Goal: Task Accomplishment & Management: Manage account settings

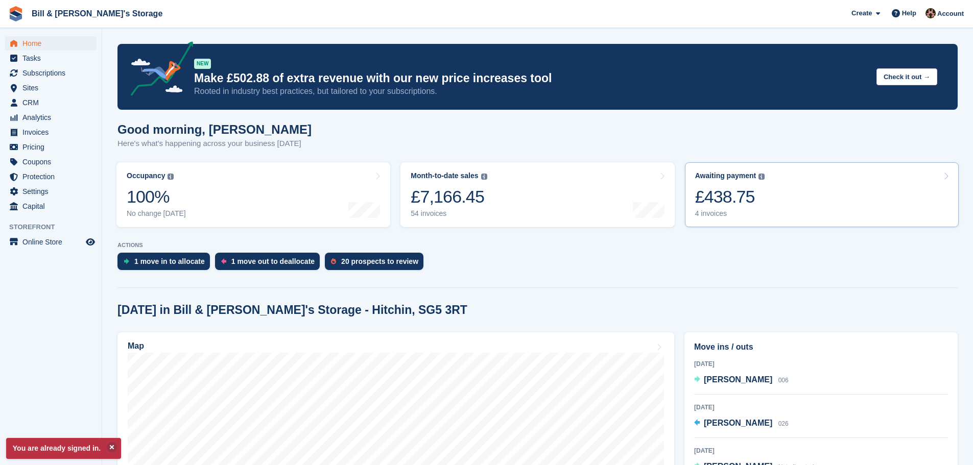
click at [737, 179] on div "Awaiting payment" at bounding box center [725, 176] width 61 height 9
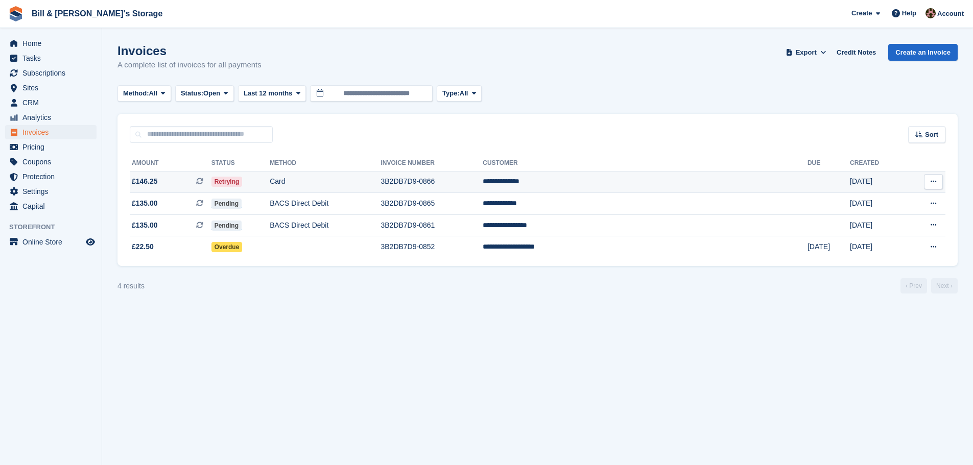
click at [344, 174] on td "Card" at bounding box center [325, 182] width 111 height 22
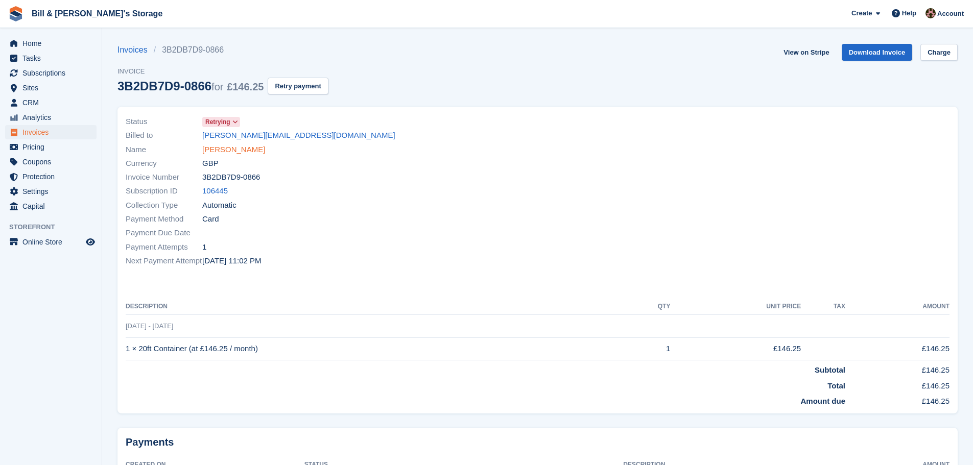
click at [246, 149] on link "Dominic Mackay" at bounding box center [233, 150] width 63 height 12
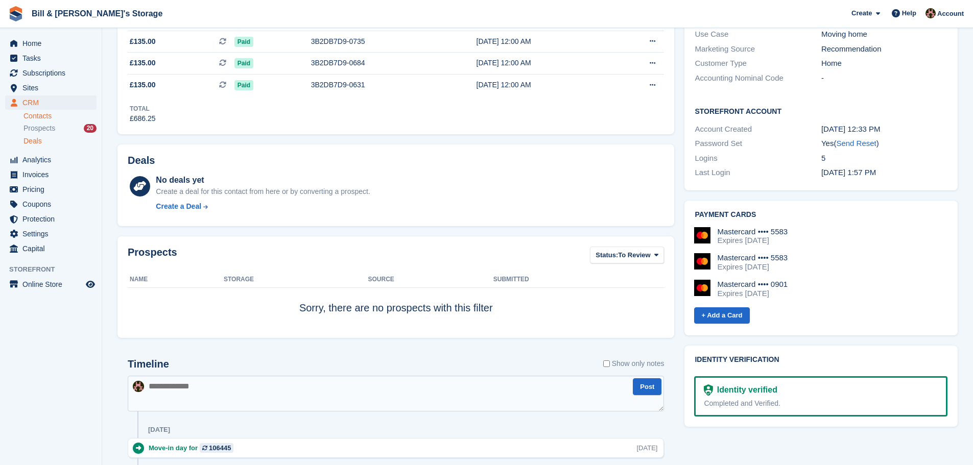
scroll to position [102, 0]
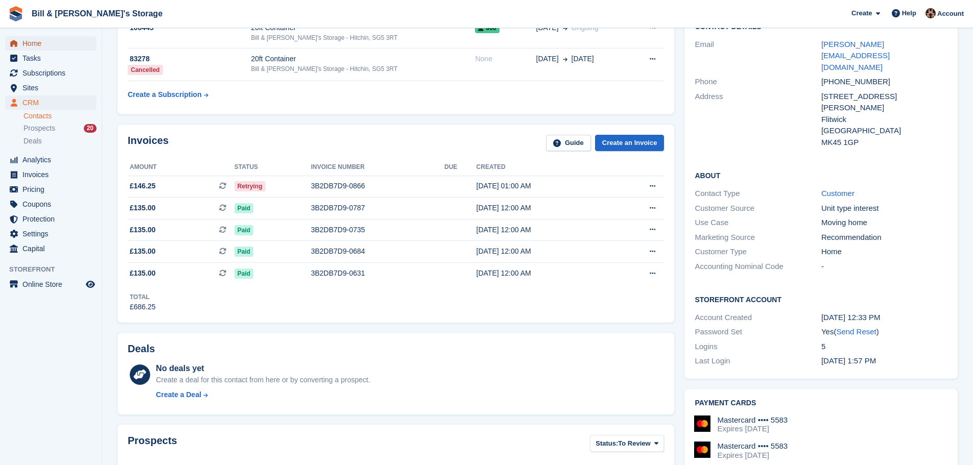
click at [39, 48] on span "Home" at bounding box center [52, 43] width 61 height 14
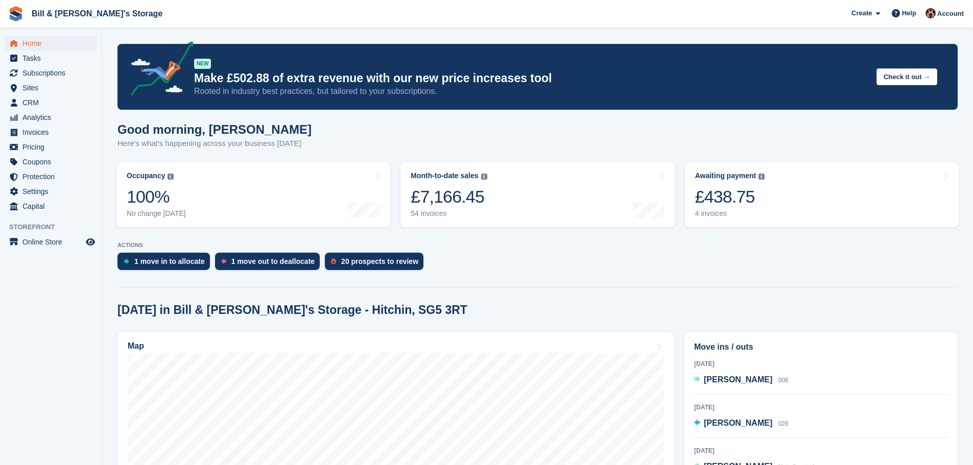
click at [511, 151] on div "Good morning, Jack Here's what's happening across your business today" at bounding box center [537, 142] width 840 height 39
click at [506, 178] on link "Month-to-date sales The sum of all finalised invoices generated this month to d…" at bounding box center [538, 194] width 274 height 65
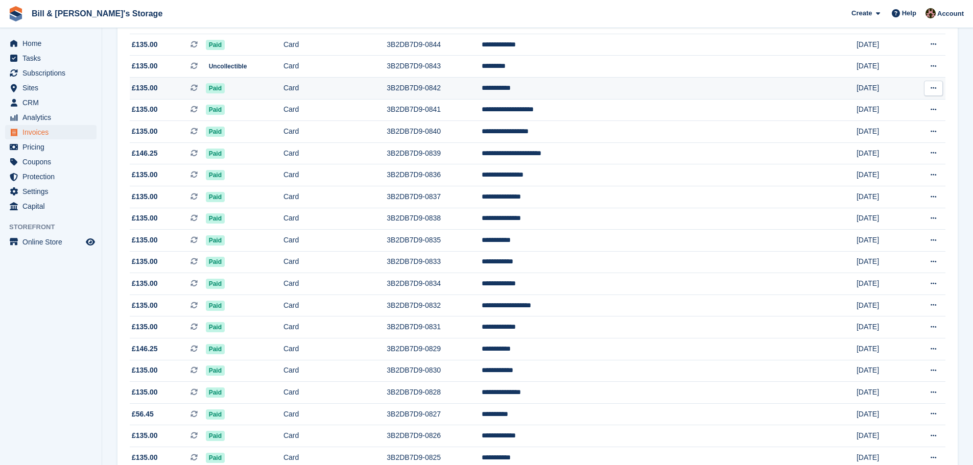
scroll to position [460, 0]
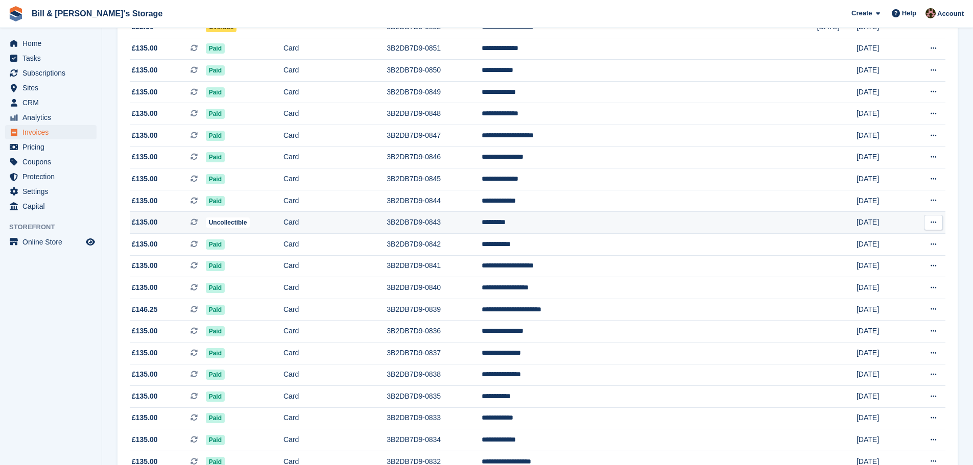
click at [342, 223] on td "Card" at bounding box center [335, 223] width 103 height 22
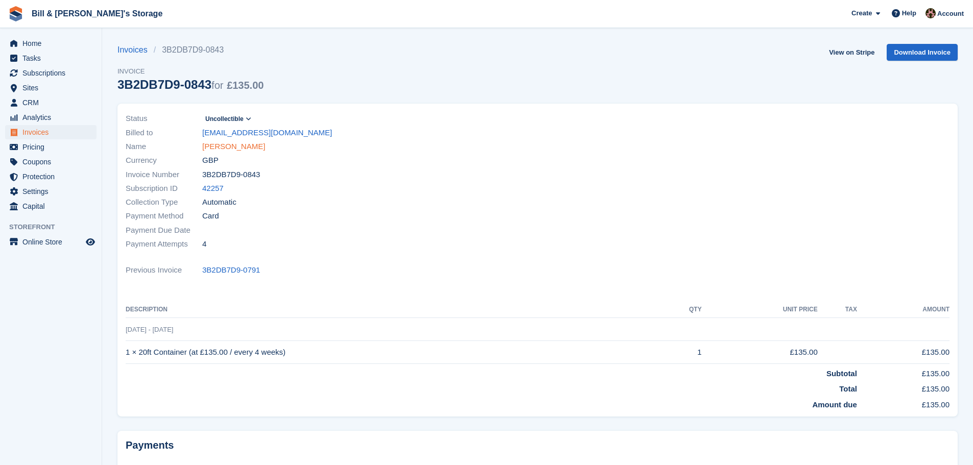
click at [222, 148] on link "Ben Hogan" at bounding box center [233, 147] width 63 height 12
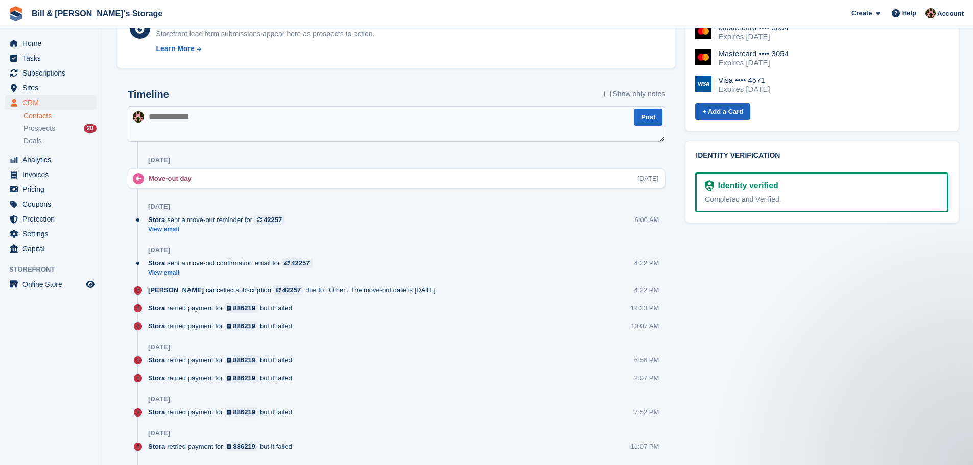
scroll to position [511, 0]
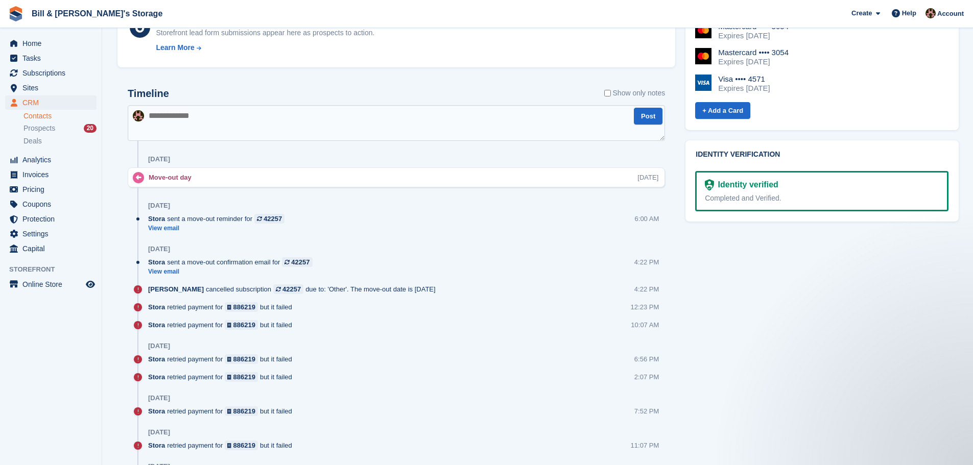
drag, startPoint x: 309, startPoint y: 291, endPoint x: 479, endPoint y: 289, distance: 170.1
click at [475, 290] on div "Jack Bottesch cancelled subscription 42257 due to: 'Other'. The move-out date i…" at bounding box center [406, 294] width 517 height 18
click at [479, 289] on div "Jack Bottesch cancelled subscription 42257 due to: 'Other'. The move-out date i…" at bounding box center [406, 294] width 517 height 18
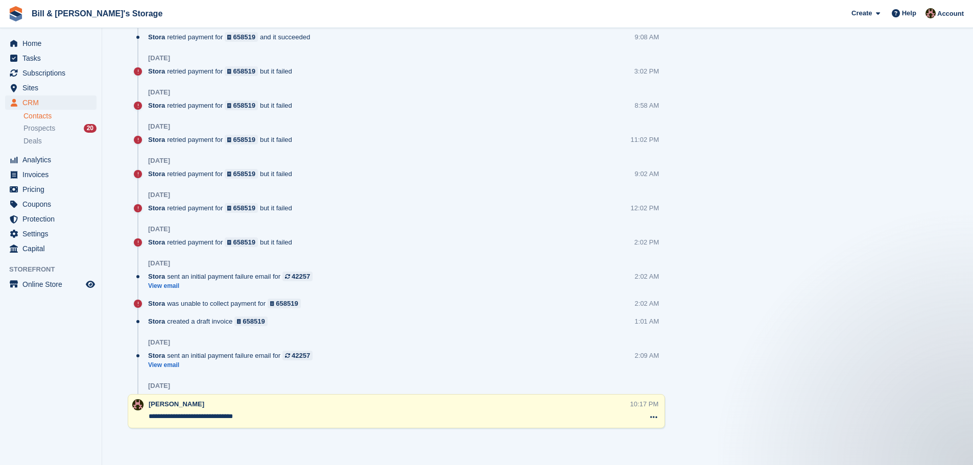
scroll to position [1009, 0]
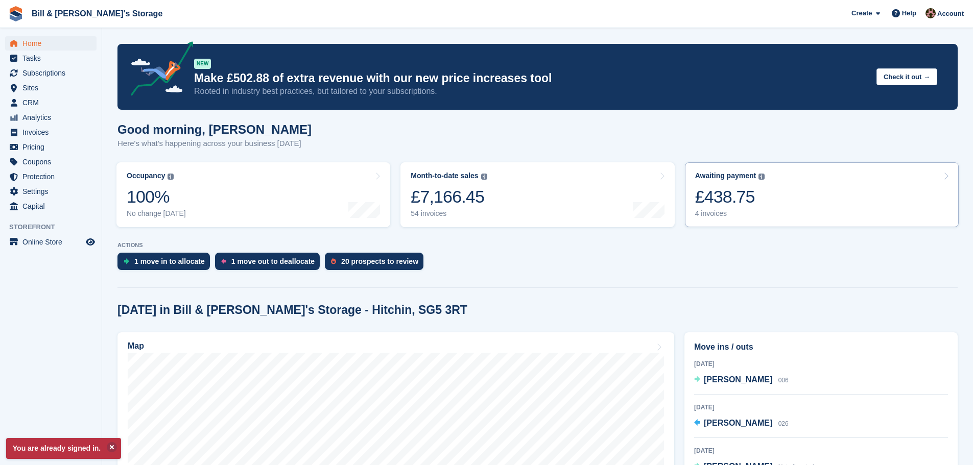
click at [790, 175] on link "Awaiting payment The total outstanding balance on all open invoices. £438.75 4 …" at bounding box center [822, 194] width 274 height 65
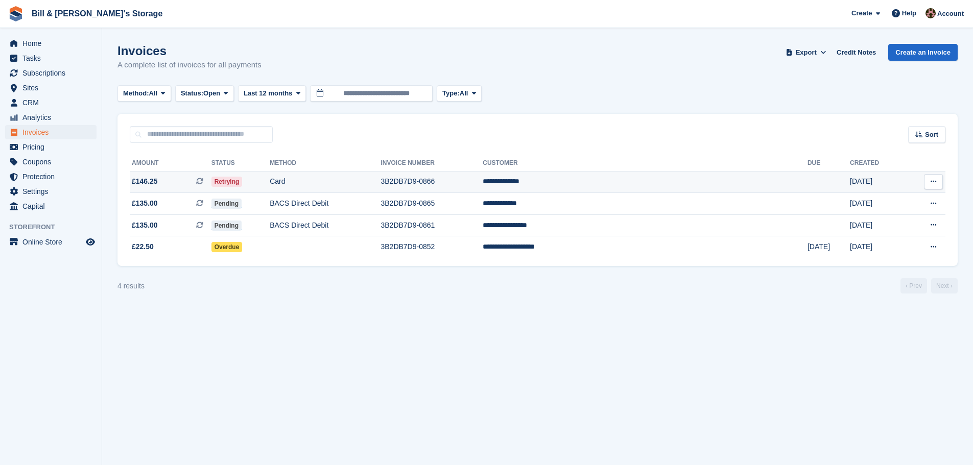
click at [381, 184] on td "Card" at bounding box center [325, 182] width 111 height 22
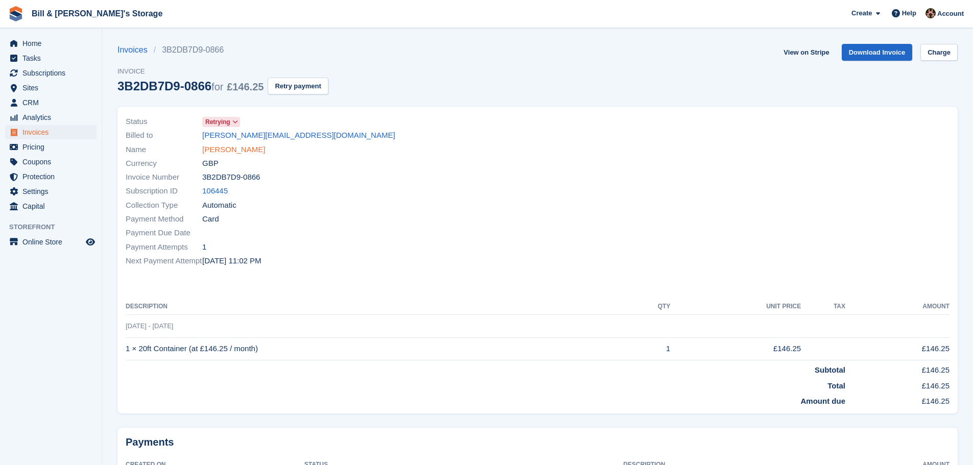
click at [232, 152] on link "[PERSON_NAME]" at bounding box center [233, 150] width 63 height 12
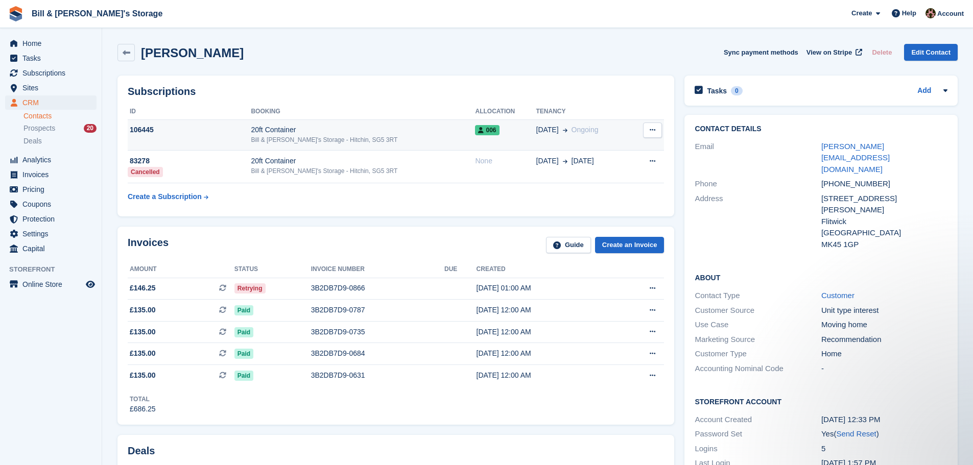
click at [359, 135] on div "Bill & [PERSON_NAME]'s Storage - Hitchin, SG5 3RT" at bounding box center [363, 139] width 224 height 9
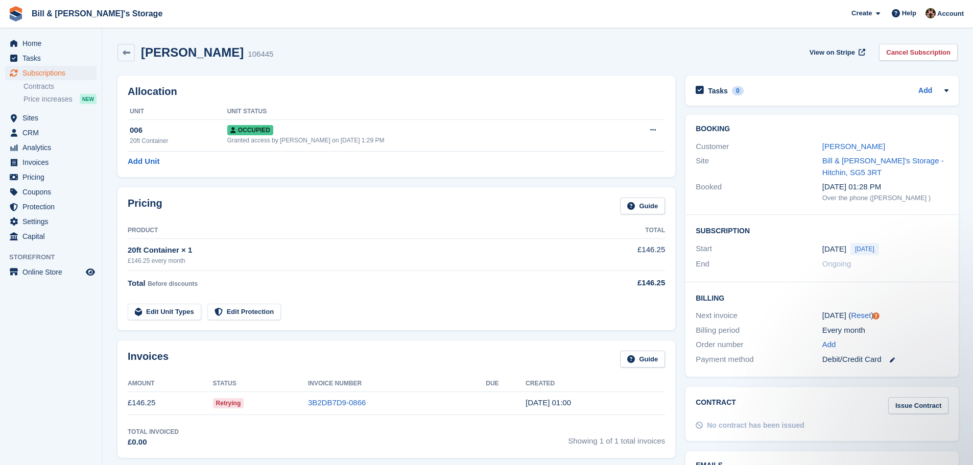
click at [900, 328] on div "Every month" at bounding box center [885, 331] width 126 height 12
click at [37, 80] on span "Subscriptions" at bounding box center [52, 73] width 61 height 14
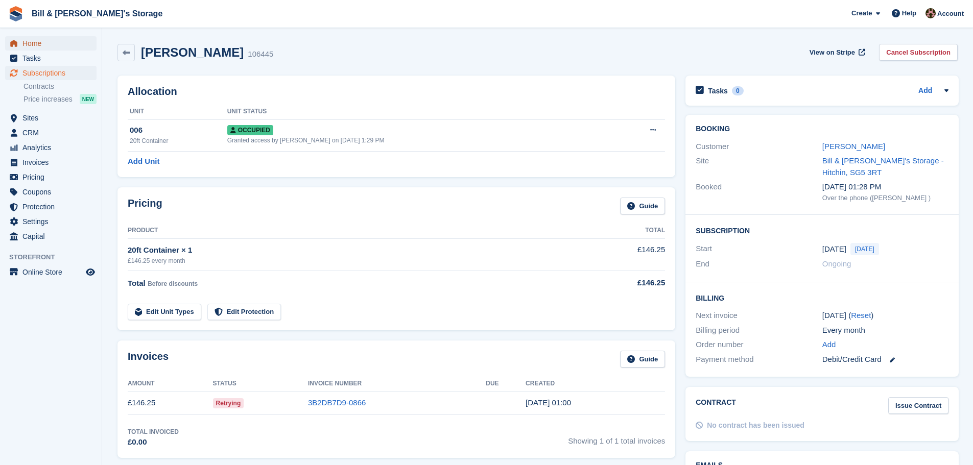
click at [38, 40] on span "Home" at bounding box center [52, 43] width 61 height 14
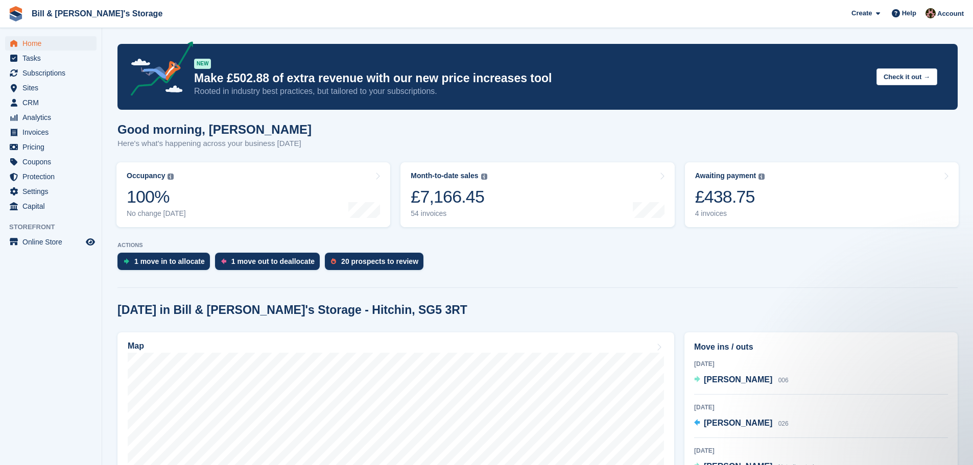
click at [626, 250] on div "ACTIONS 1 move in to [GEOGRAPHIC_DATA] 1 move out to deallocate 20 prospects to…" at bounding box center [537, 258] width 840 height 33
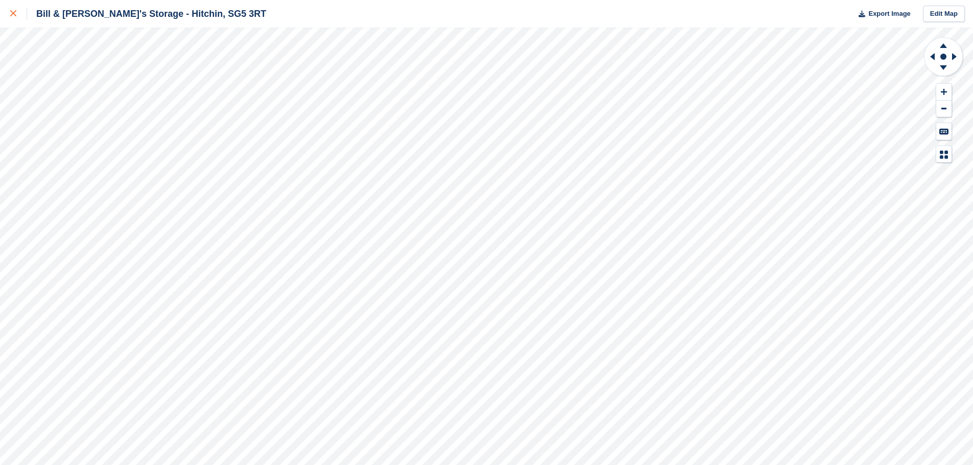
click at [11, 11] on icon at bounding box center [13, 13] width 6 height 6
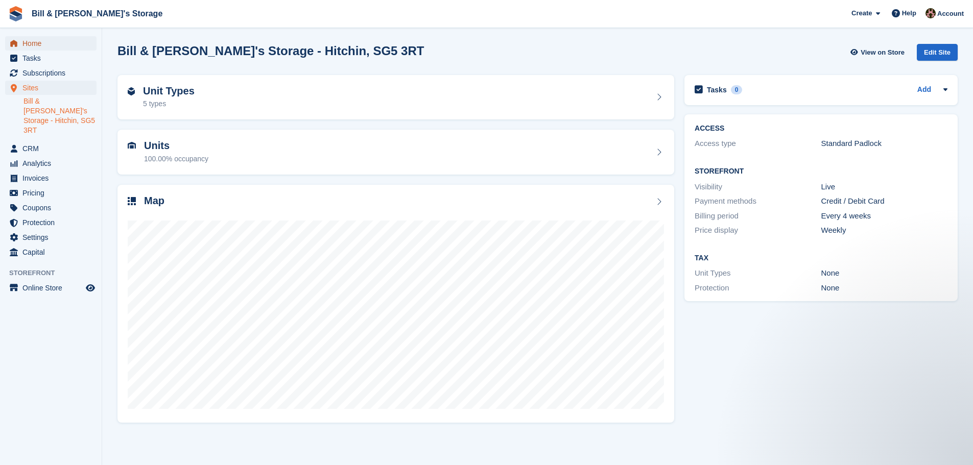
click at [12, 39] on span "menu" at bounding box center [14, 43] width 12 height 12
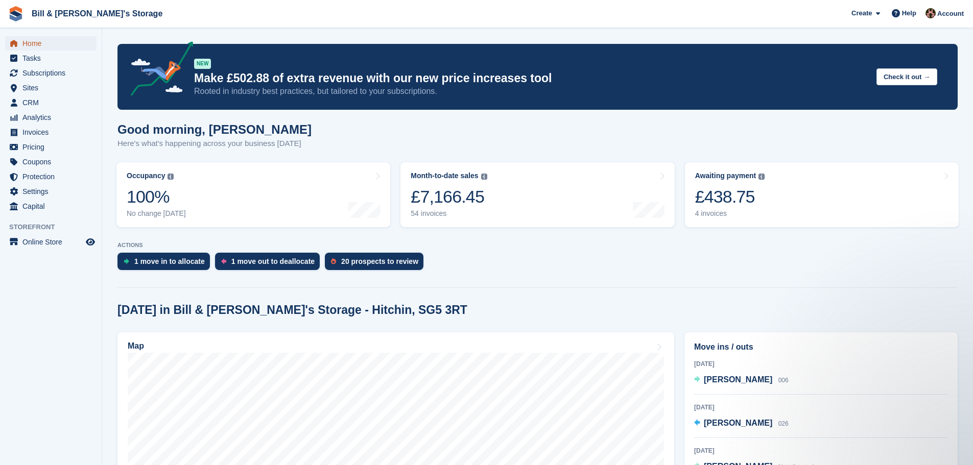
click at [30, 44] on span "Home" at bounding box center [52, 43] width 61 height 14
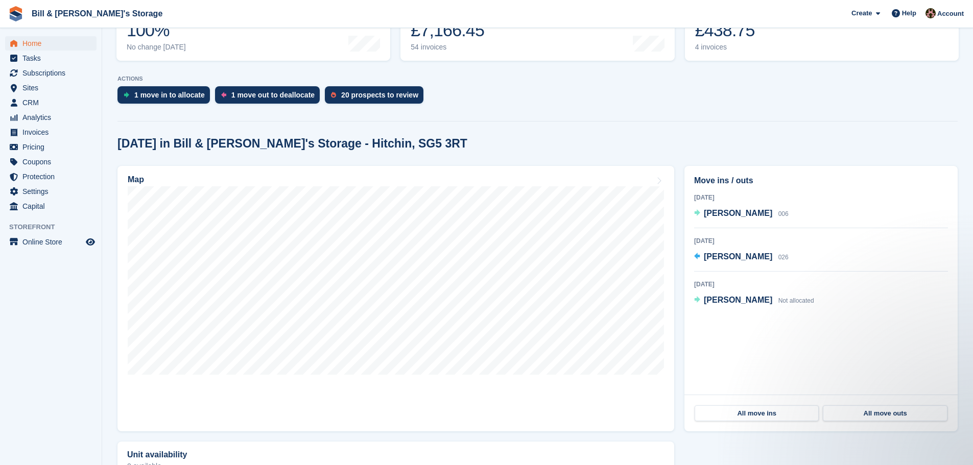
scroll to position [153, 0]
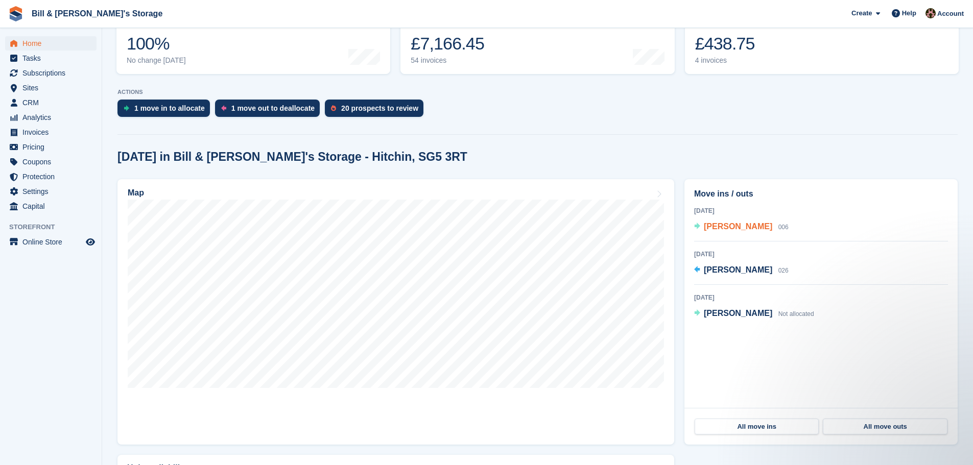
click at [723, 227] on span "Dominic Mackay" at bounding box center [738, 226] width 68 height 9
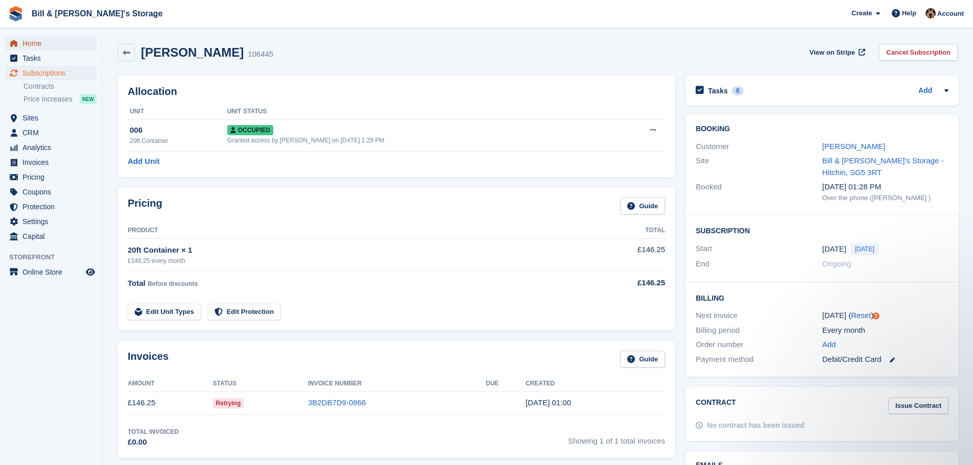
click at [35, 48] on span "Home" at bounding box center [52, 43] width 61 height 14
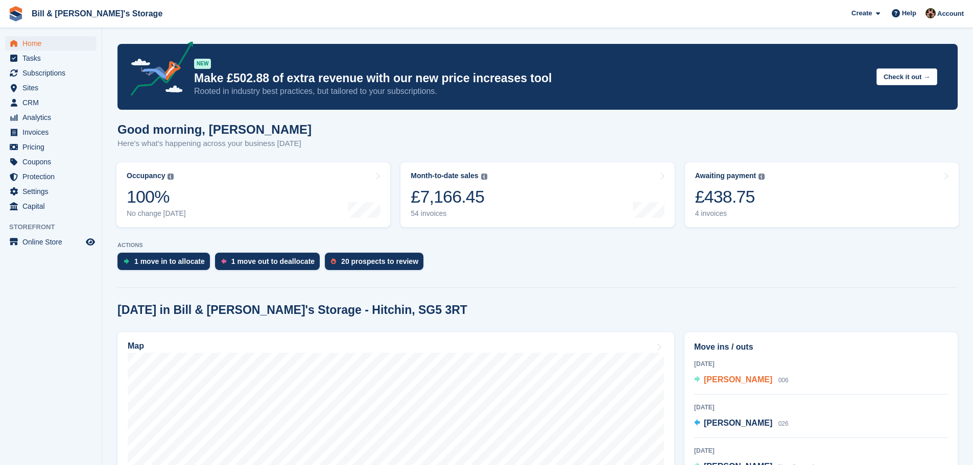
click at [752, 384] on span "[PERSON_NAME]" at bounding box center [738, 379] width 68 height 9
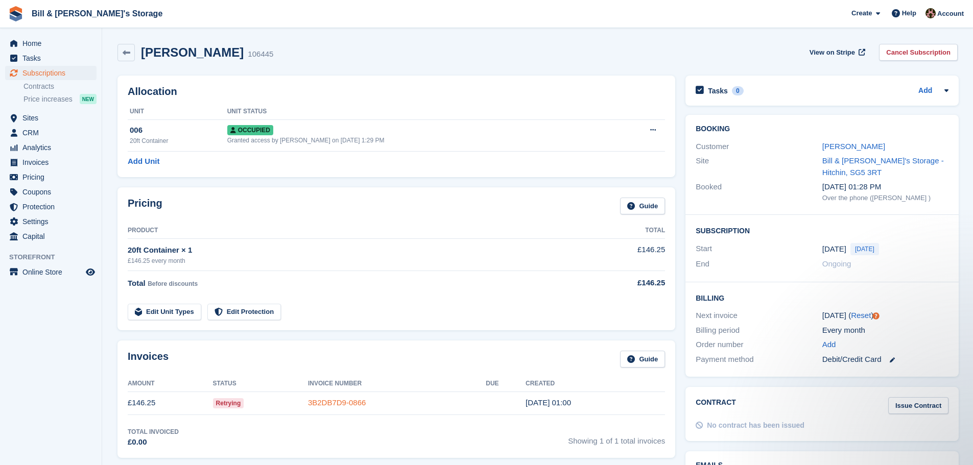
click at [340, 403] on link "3B2DB7D9-0866" at bounding box center [337, 402] width 58 height 9
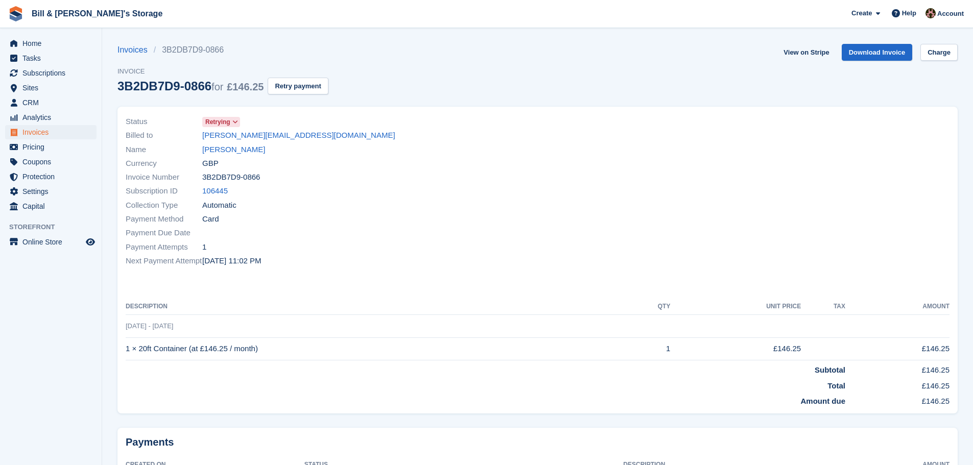
click at [556, 303] on th "Description" at bounding box center [375, 307] width 498 height 16
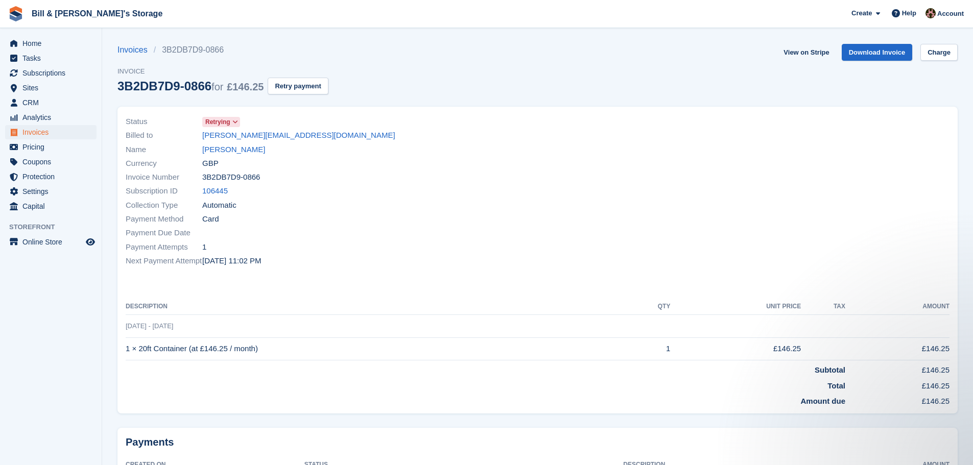
click at [388, 285] on div "Status Retrying Billed to dominic.mackay1@icloud.com Name Dominic Mackay Curren…" at bounding box center [537, 260] width 840 height 307
click at [237, 148] on link "[PERSON_NAME]" at bounding box center [233, 150] width 63 height 12
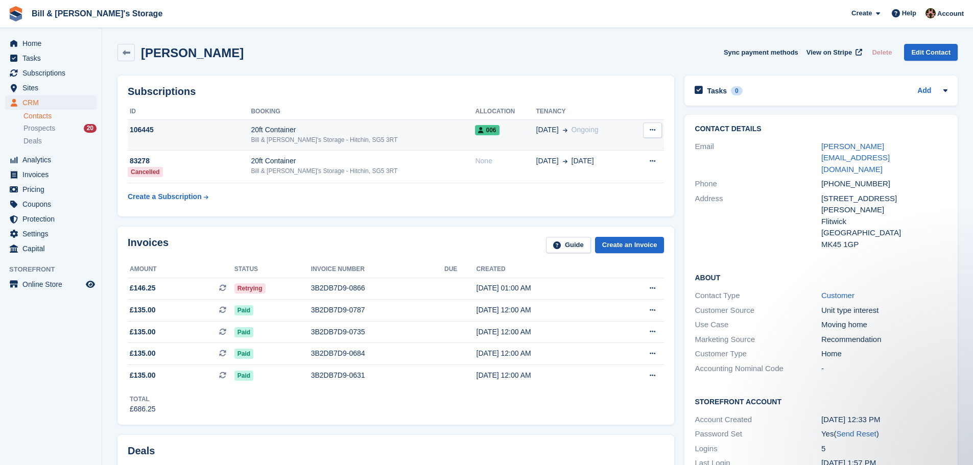
click at [231, 136] on td "106445" at bounding box center [189, 135] width 123 height 31
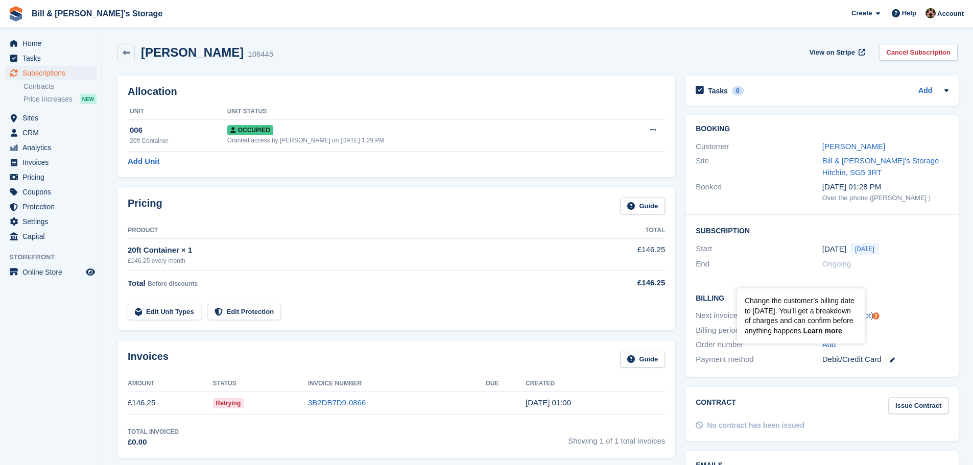
click at [830, 331] on link "Learn more" at bounding box center [822, 331] width 39 height 8
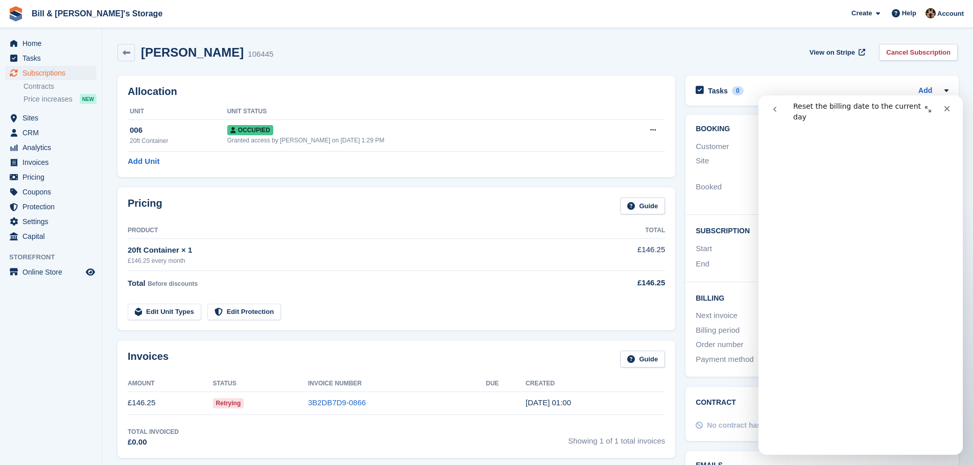
scroll to position [255, 0]
